Goal: Navigation & Orientation: Find specific page/section

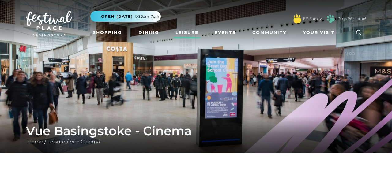
scroll to position [26, 0]
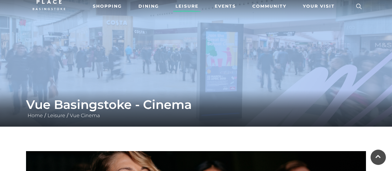
drag, startPoint x: 388, startPoint y: 20, endPoint x: 388, endPoint y: 27, distance: 7.4
click at [334, 29] on img at bounding box center [196, 50] width 392 height 153
click at [299, 32] on img at bounding box center [196, 50] width 392 height 153
click at [264, 44] on img at bounding box center [196, 50] width 392 height 153
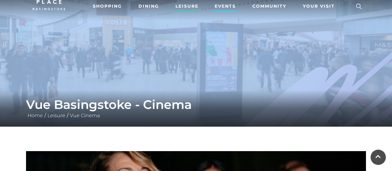
click at [226, 6] on link "Events" at bounding box center [225, 6] width 26 height 11
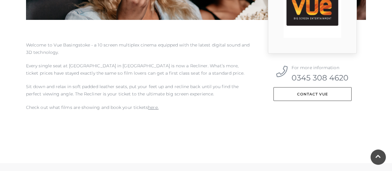
scroll to position [255, 0]
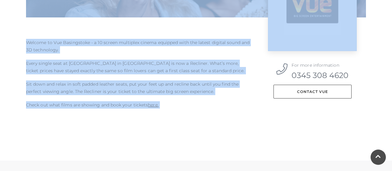
drag, startPoint x: 391, startPoint y: 10, endPoint x: 384, endPoint y: 19, distance: 11.1
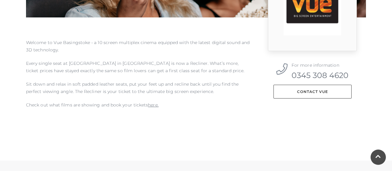
click at [258, 107] on div "For more information 0345 308 4620 Contact Vue" at bounding box center [312, 77] width 116 height 76
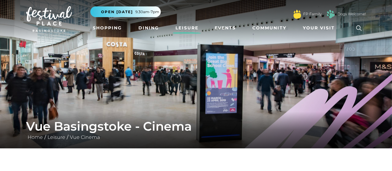
scroll to position [0, 0]
